Goal: Transaction & Acquisition: Purchase product/service

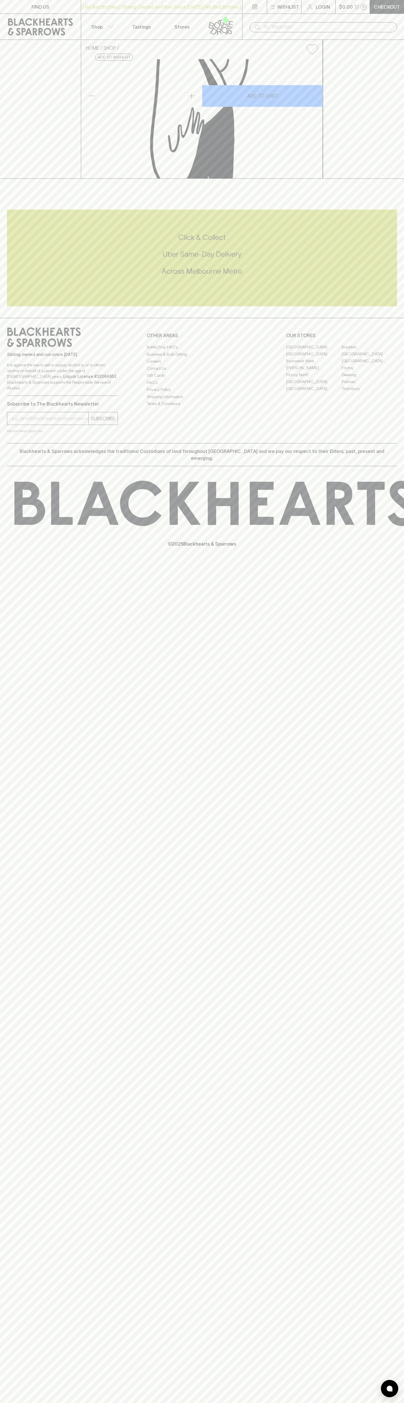
click at [318, 27] on input "text" at bounding box center [327, 27] width 129 height 9
click at [400, 1283] on div "FIND US | No Bad Bottles | Sibling Owned and Run Since [DATE] | No Bad Bottles …" at bounding box center [202, 701] width 404 height 1403
click at [123, 1403] on html "FIND US | No Bad Bottles | Sibling Owned and Run Since [DATE] | No Bad Bottles …" at bounding box center [202, 701] width 404 height 1403
click at [26, 937] on div "FIND US | No Bad Bottles | Sibling Owned and Run Since [DATE] | No Bad Bottles …" at bounding box center [202, 701] width 404 height 1403
